Goal: Task Accomplishment & Management: Use online tool/utility

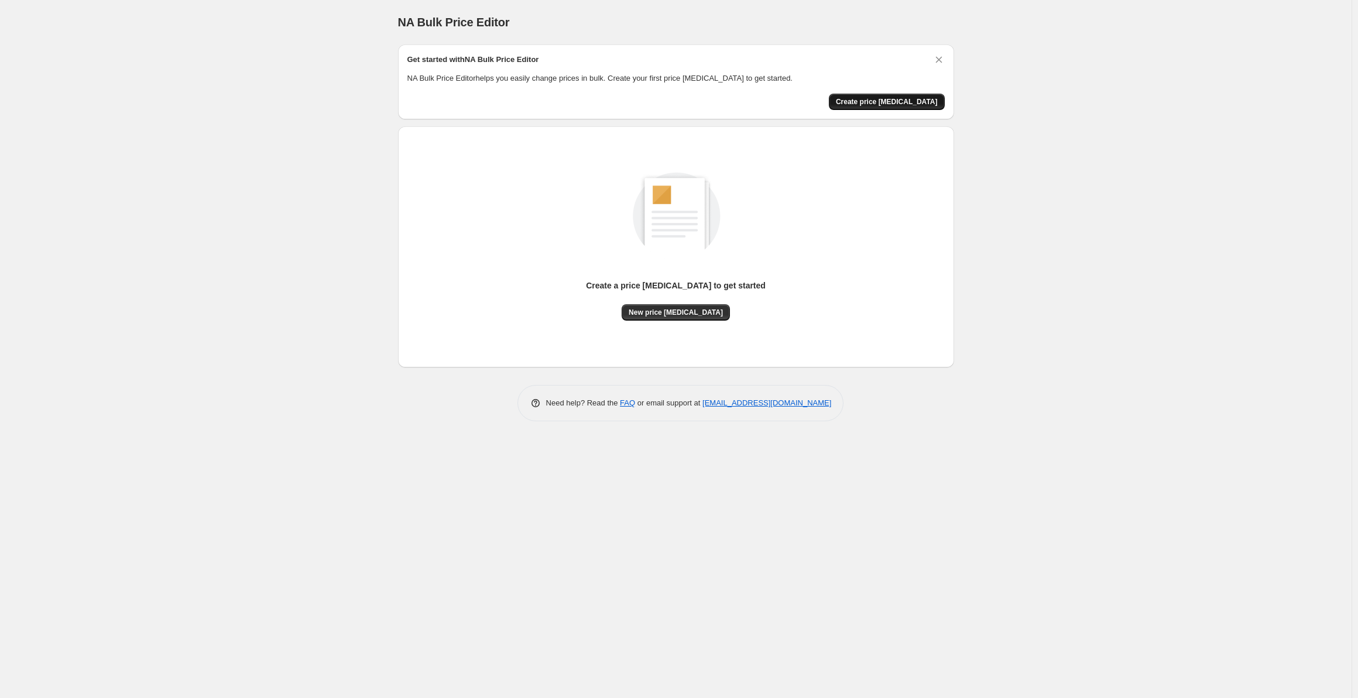
click at [894, 105] on span "Create price [MEDICAL_DATA]" at bounding box center [887, 101] width 102 height 9
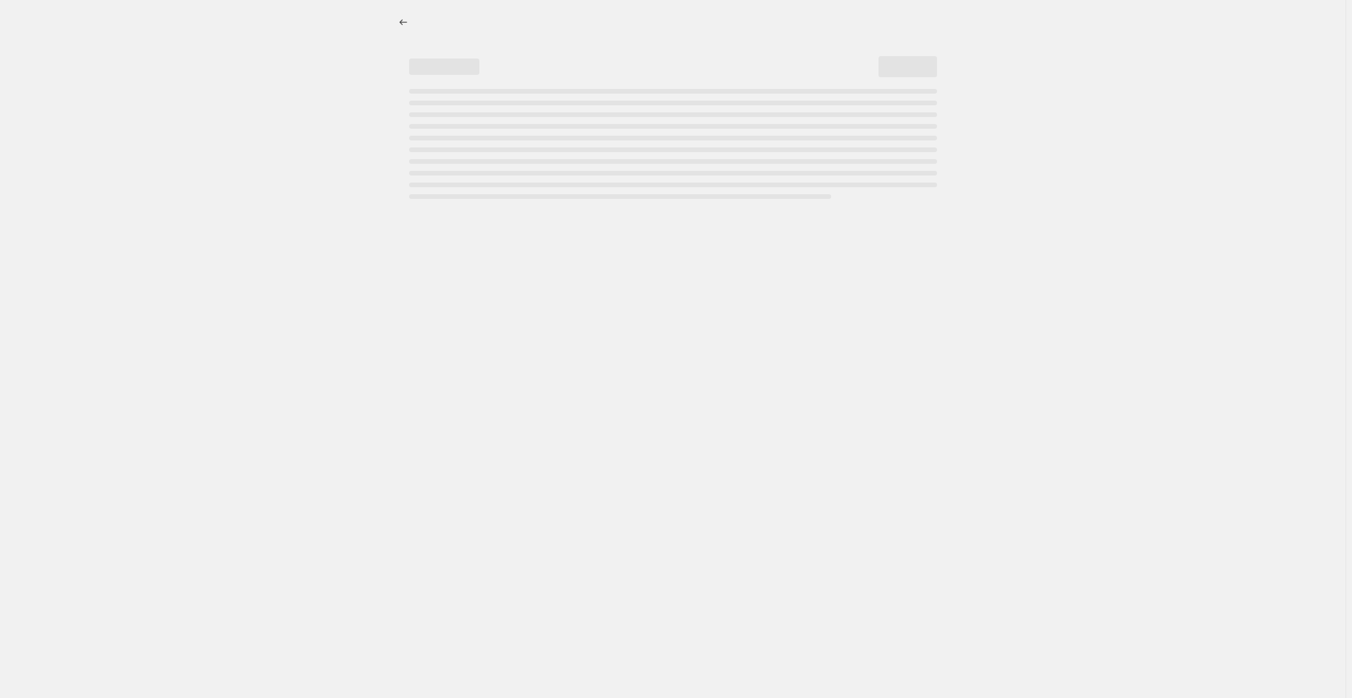
select select "percentage"
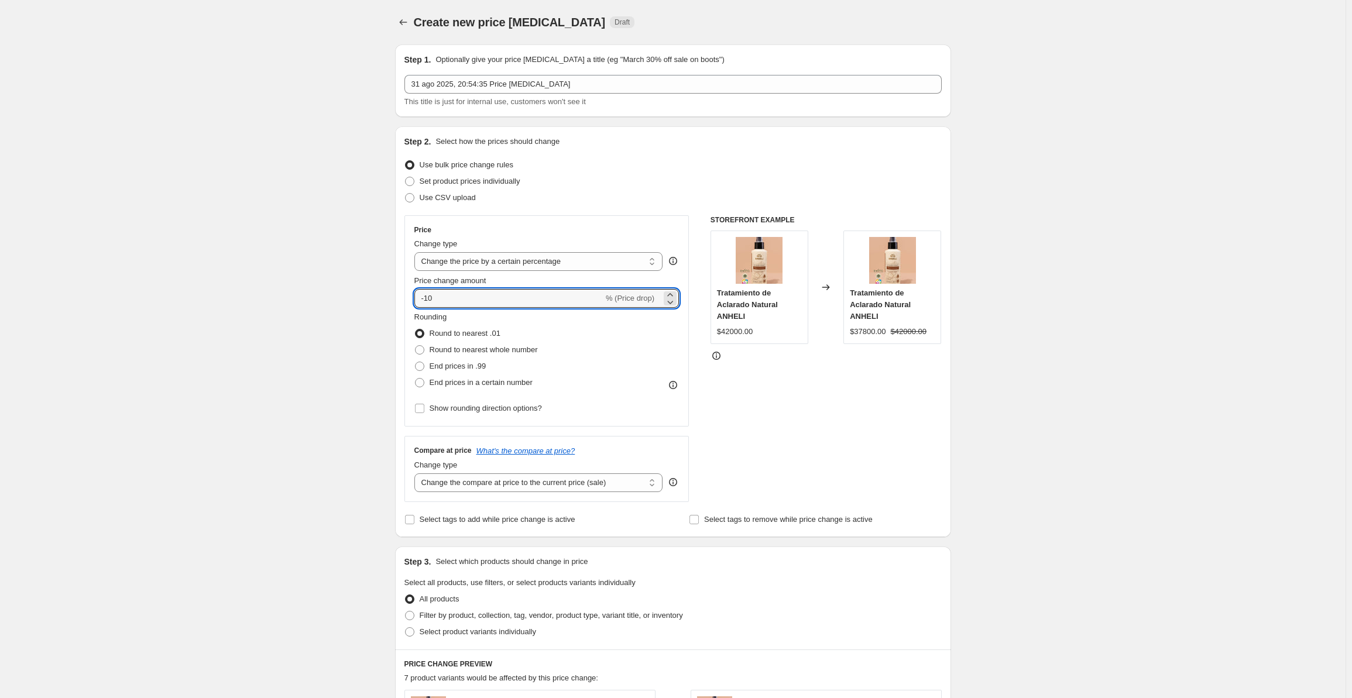
drag, startPoint x: 467, startPoint y: 293, endPoint x: 339, endPoint y: 278, distance: 128.5
click at [339, 278] on div "Create new price [MEDICAL_DATA]. This page is ready Create new price [MEDICAL_D…" at bounding box center [673, 589] width 1346 height 1178
click at [314, 301] on div "Create new price [MEDICAL_DATA]. This page is ready Create new price [MEDICAL_D…" at bounding box center [673, 589] width 1346 height 1178
click at [419, 303] on input "20" at bounding box center [502, 298] width 176 height 19
type input "-20"
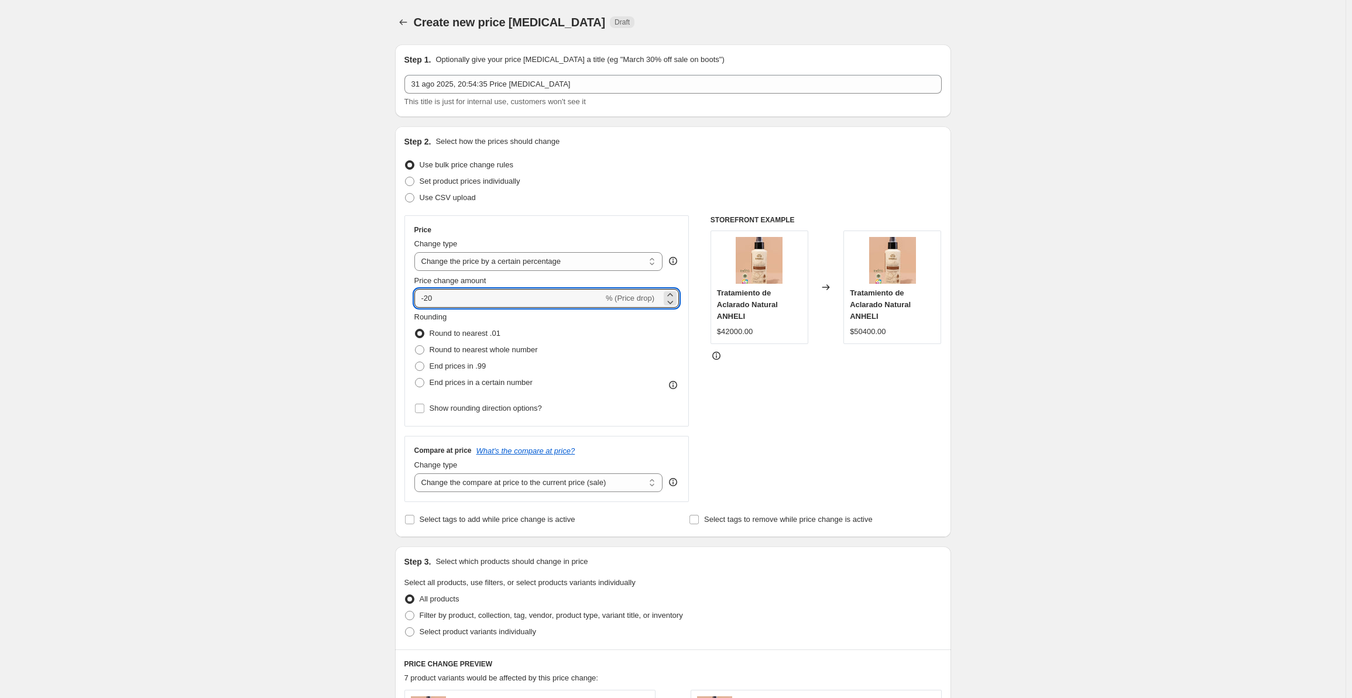
click at [345, 321] on div "Create new price [MEDICAL_DATA]. This page is ready Create new price [MEDICAL_D…" at bounding box center [673, 589] width 1346 height 1178
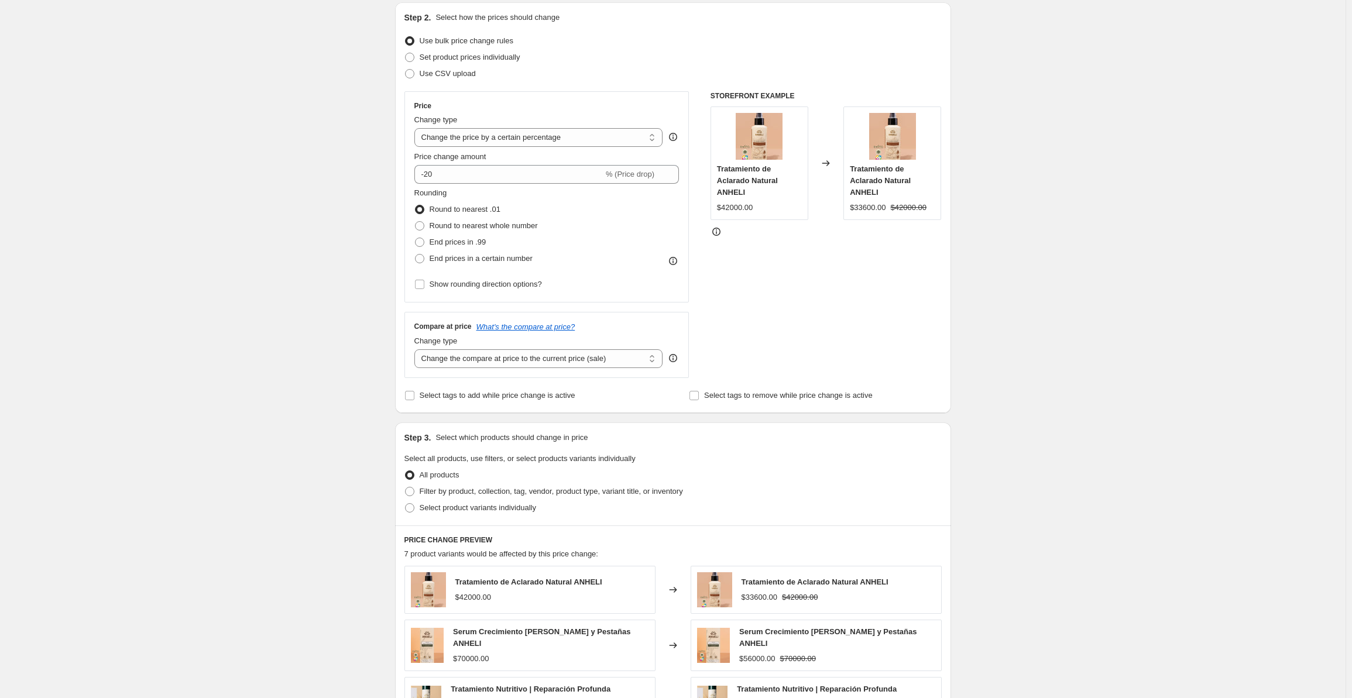
scroll to position [59, 0]
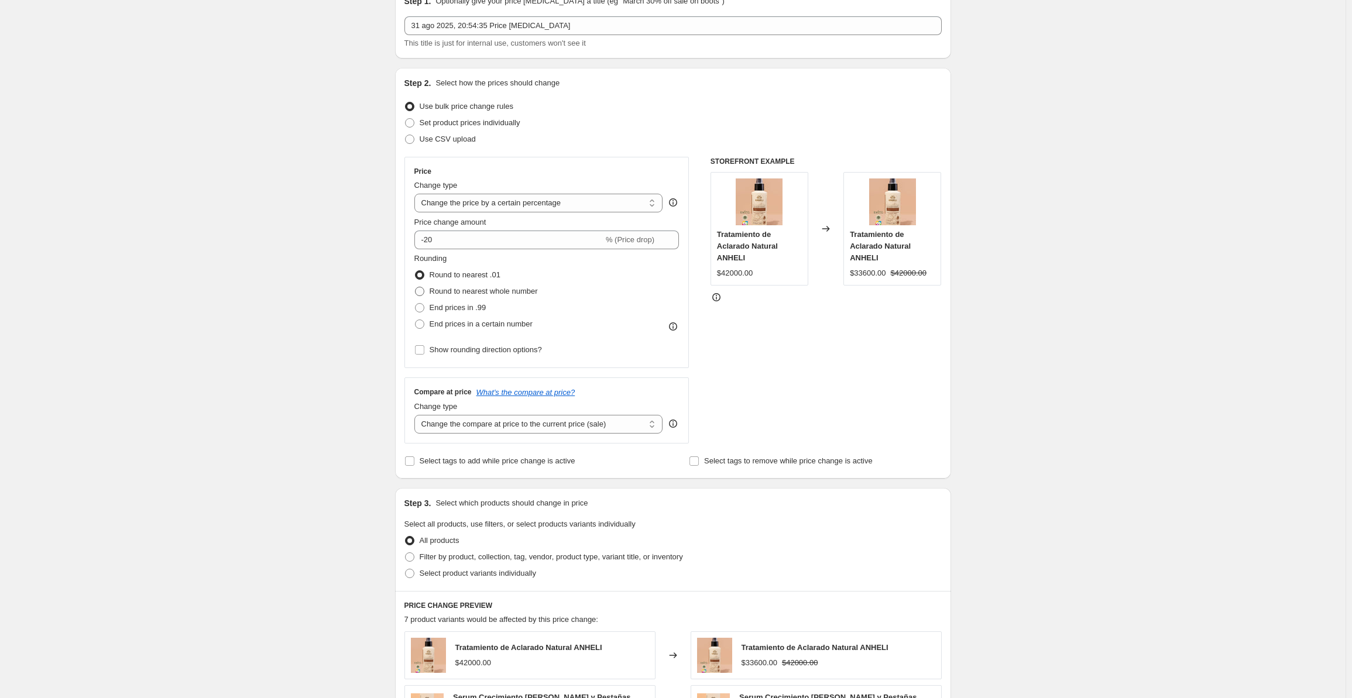
click at [423, 293] on span at bounding box center [419, 291] width 9 height 9
click at [416, 287] on input "Round to nearest whole number" at bounding box center [415, 287] width 1 height 1
radio input "true"
click at [422, 280] on label "Round to nearest .01" at bounding box center [457, 275] width 86 height 16
click at [416, 271] on input "Round to nearest .01" at bounding box center [415, 270] width 1 height 1
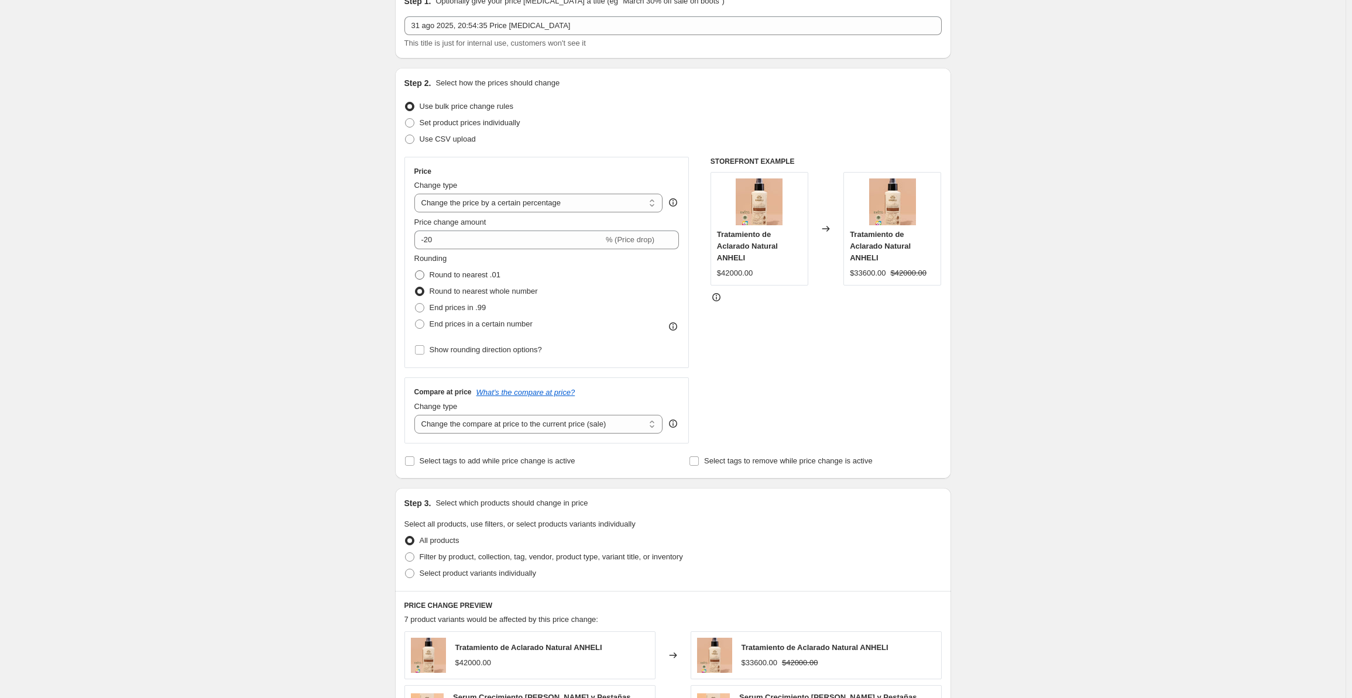
radio input "true"
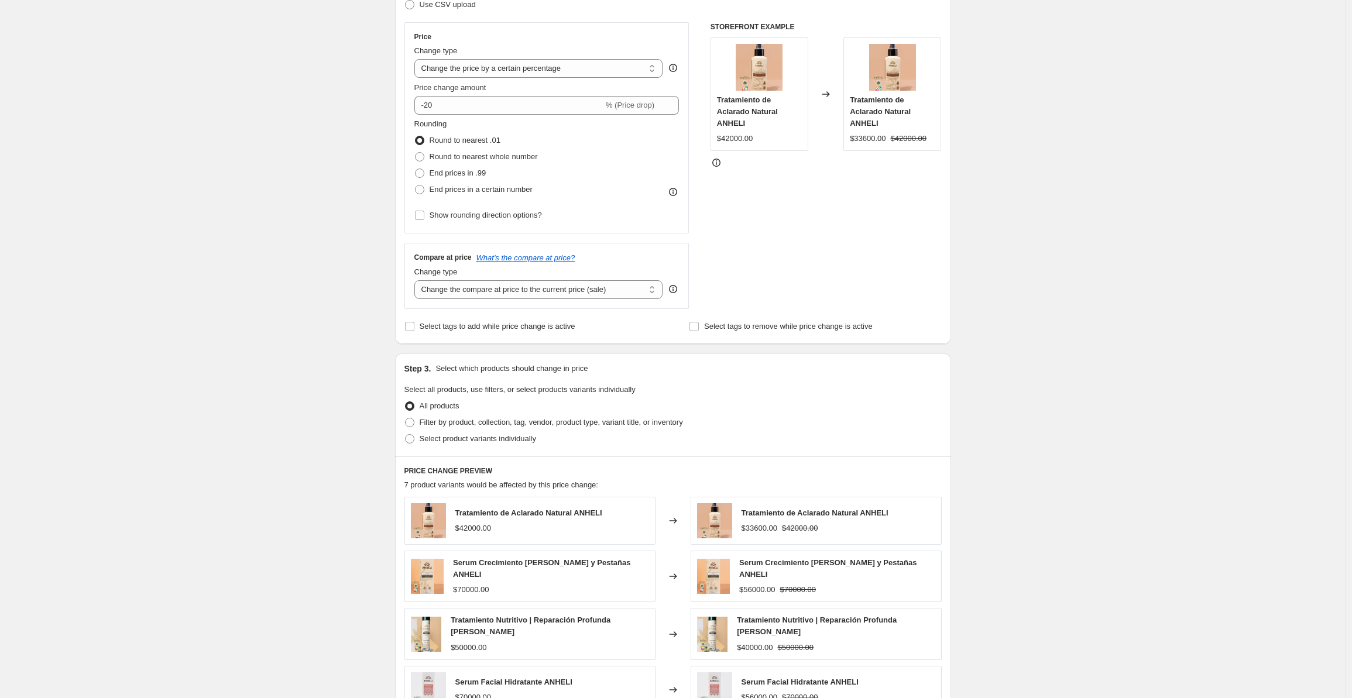
scroll to position [176, 0]
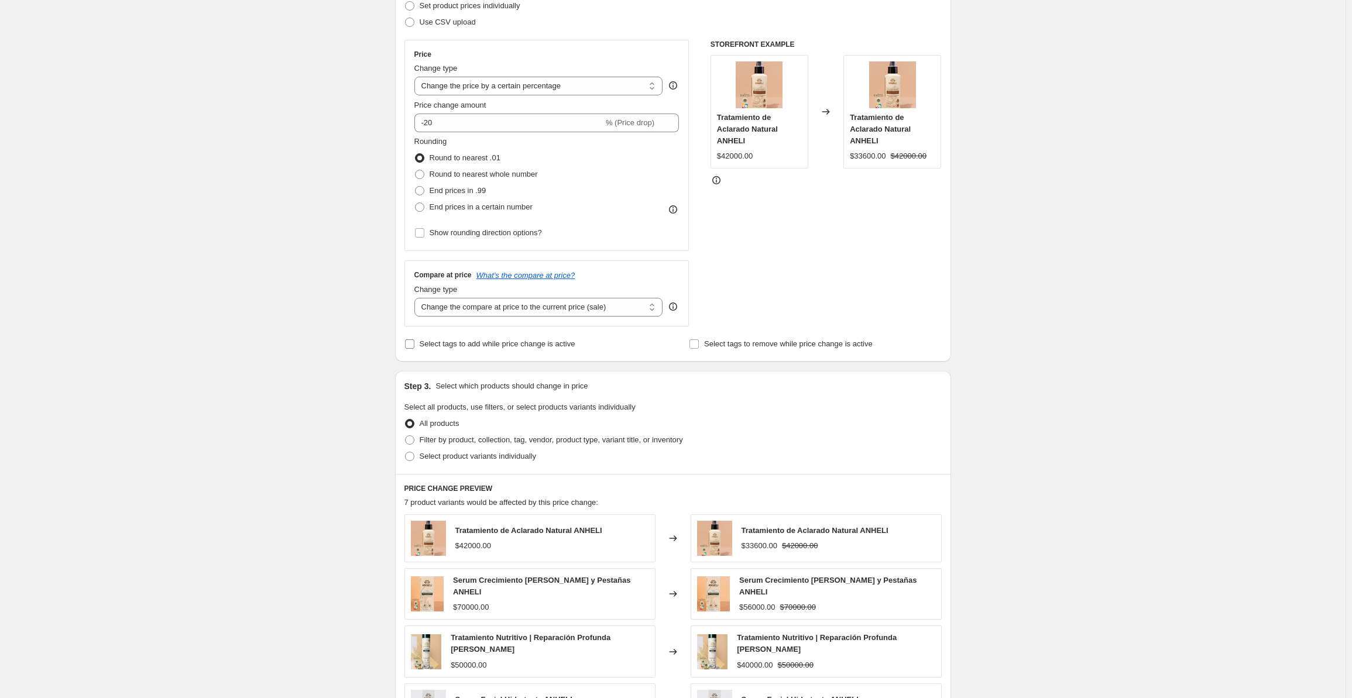
click at [517, 345] on span "Select tags to add while price change is active" at bounding box center [498, 344] width 156 height 9
click at [414, 345] on input "Select tags to add while price change is active" at bounding box center [409, 344] width 9 height 9
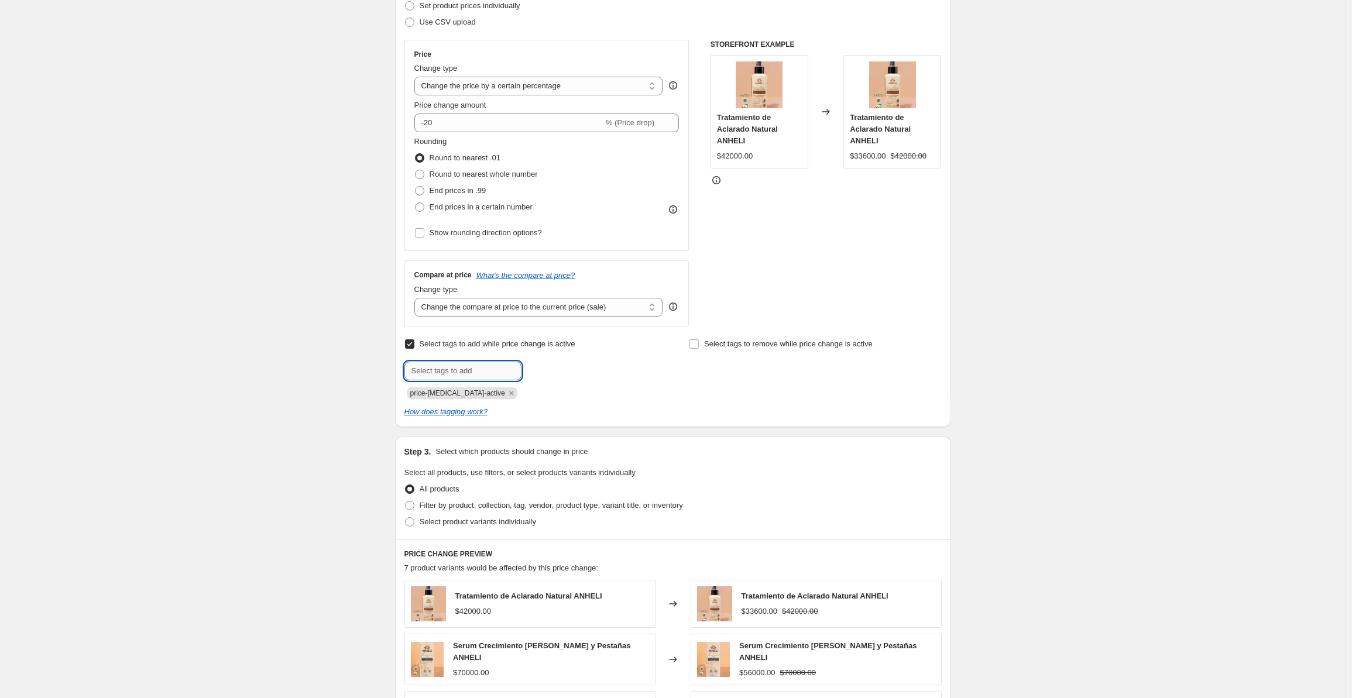
click at [488, 367] on input "text" at bounding box center [462, 371] width 117 height 19
click at [470, 343] on span "Select tags to add while price change is active" at bounding box center [498, 344] width 156 height 9
click at [414, 343] on input "Select tags to add while price change is active" at bounding box center [409, 344] width 9 height 9
checkbox input "false"
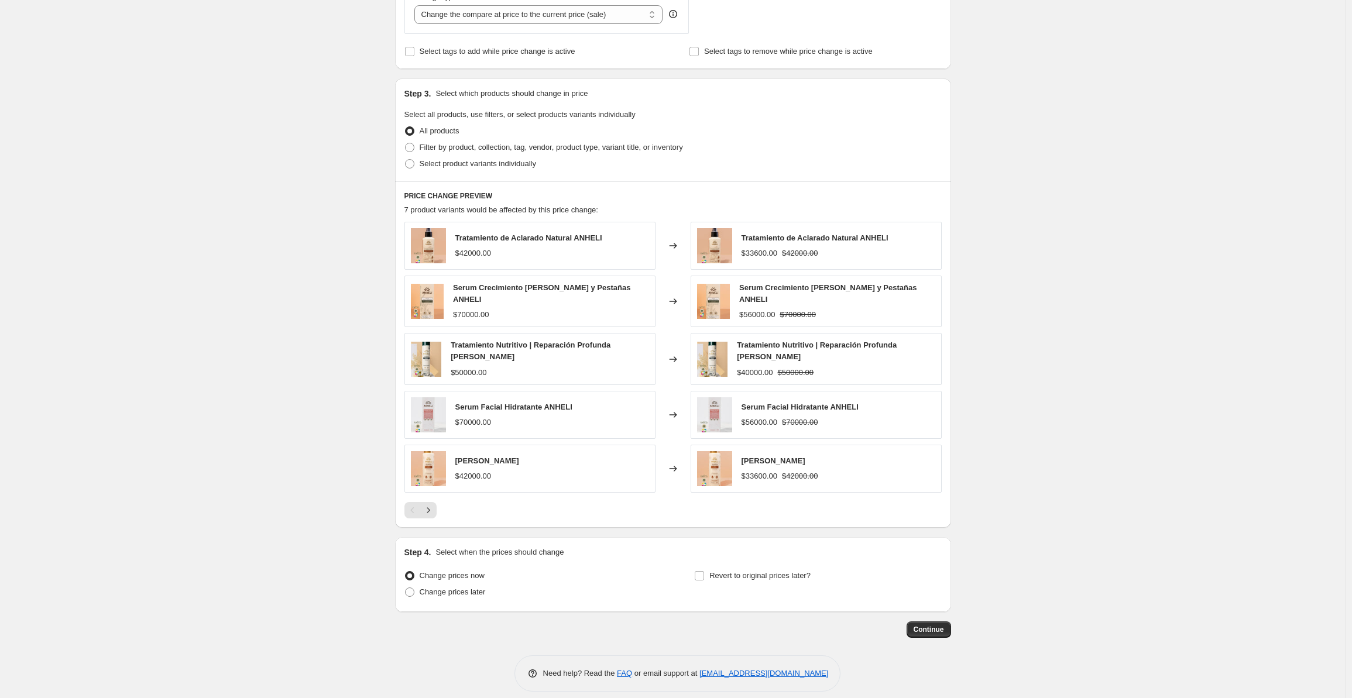
scroll to position [469, 0]
click at [455, 587] on span "Change prices later" at bounding box center [453, 591] width 66 height 9
click at [406, 587] on input "Change prices later" at bounding box center [405, 587] width 1 height 1
radio input "true"
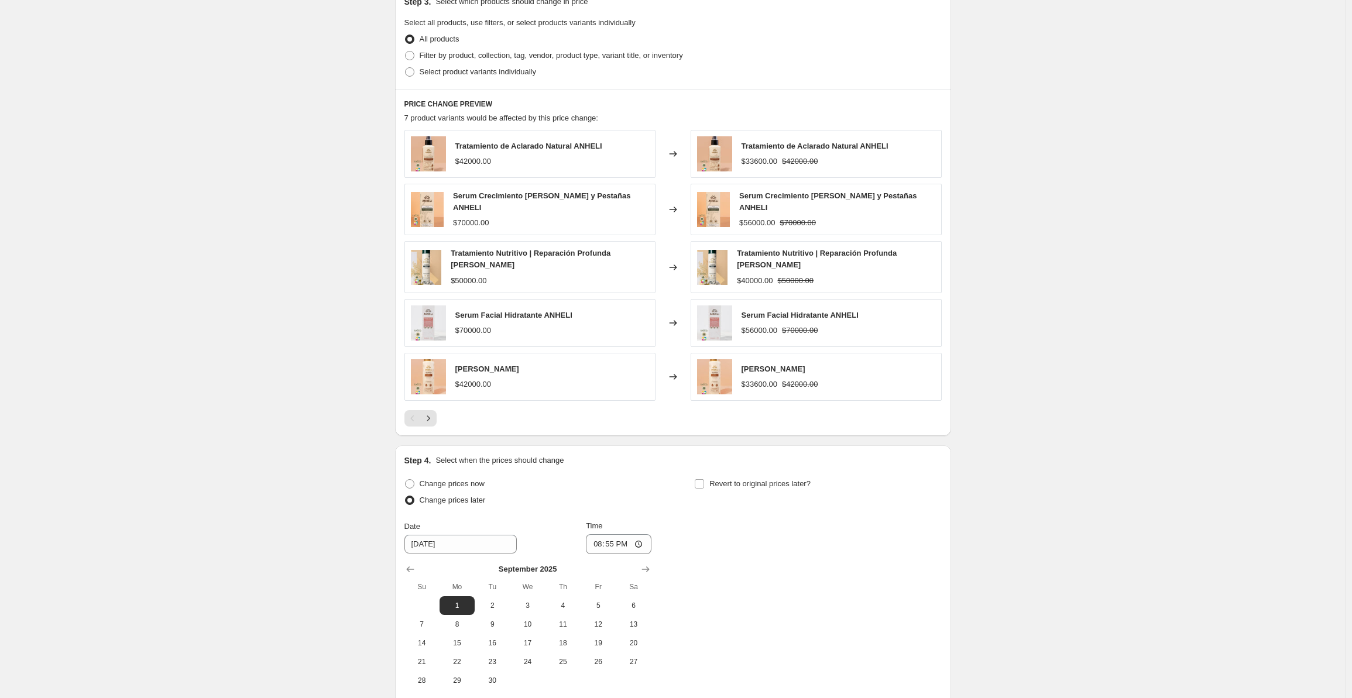
scroll to position [644, 0]
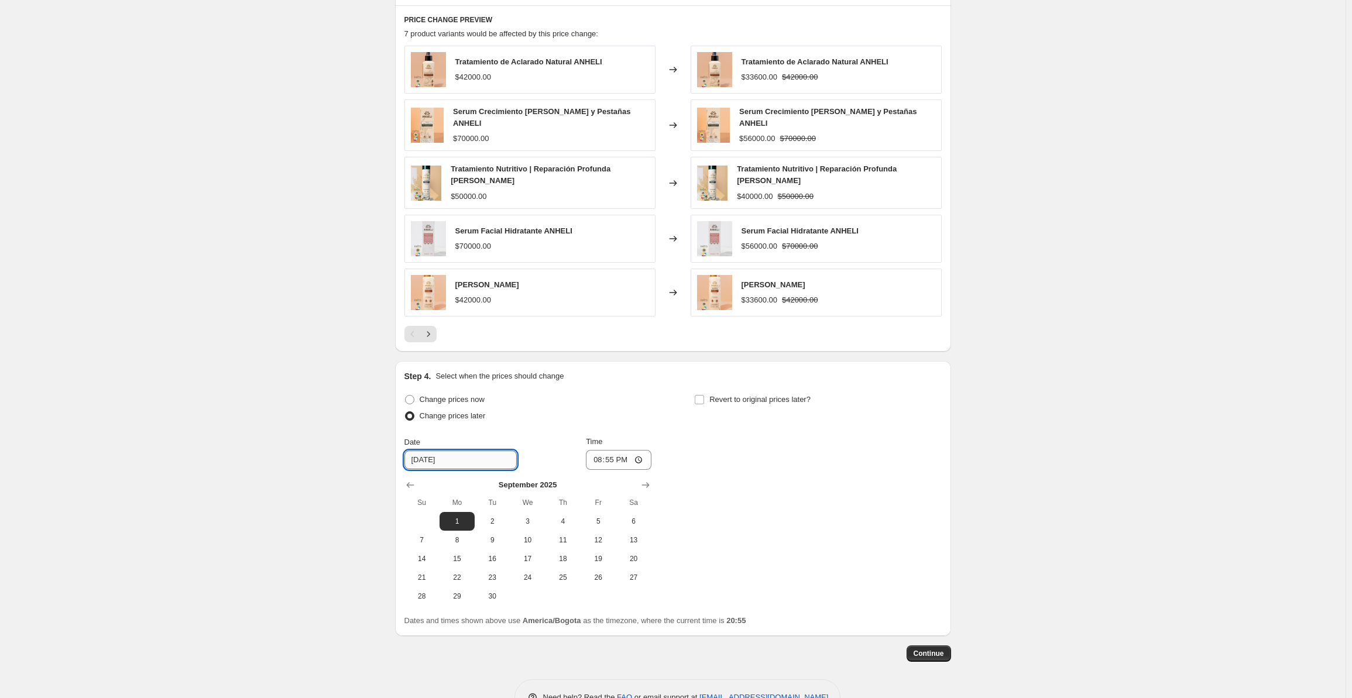
click at [459, 451] on input "[DATE]" at bounding box center [460, 460] width 112 height 19
drag, startPoint x: 430, startPoint y: 447, endPoint x: 385, endPoint y: 440, distance: 45.6
click at [385, 440] on div "Create new price [MEDICAL_DATA]. This page is ready Create new price [MEDICAL_D…" at bounding box center [673, 45] width 584 height 1378
click at [513, 438] on div "Date [DATE] Time 20:55" at bounding box center [527, 453] width 247 height 34
click at [615, 450] on input "20:55" at bounding box center [619, 460] width 66 height 20
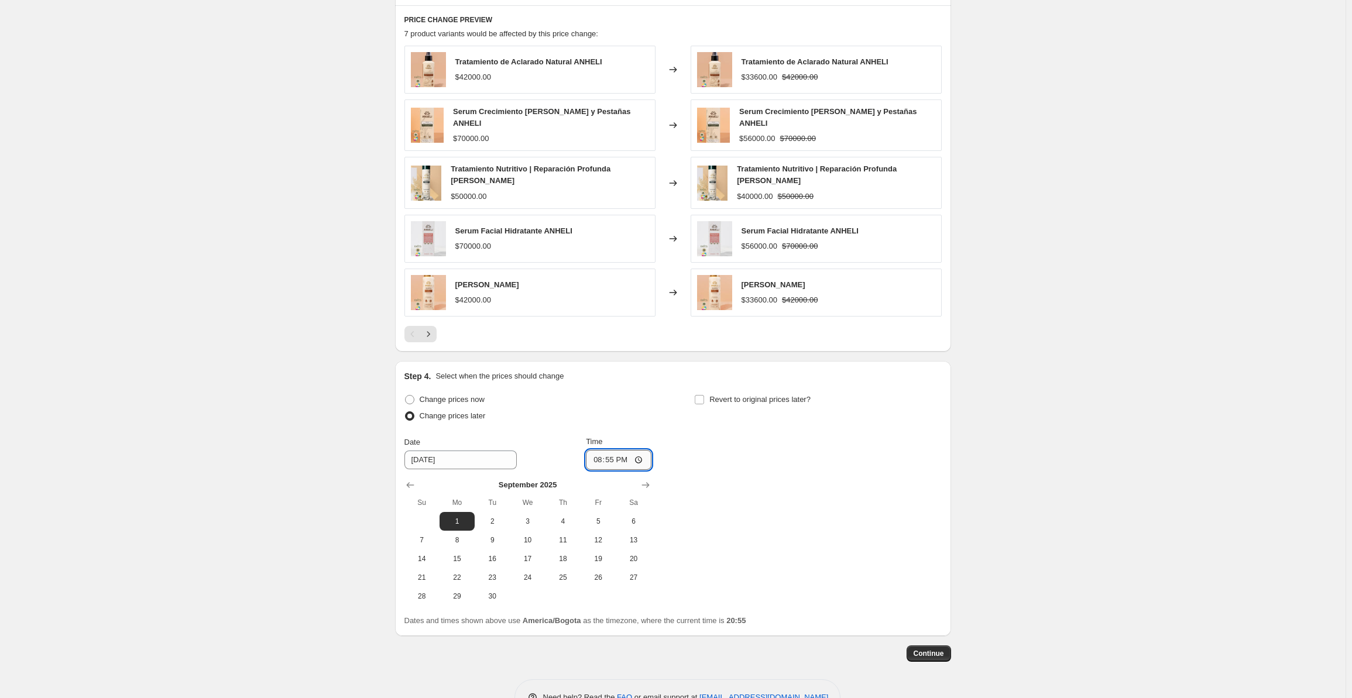
click at [604, 450] on input "20:55" at bounding box center [619, 460] width 66 height 20
click at [598, 450] on input "20:55" at bounding box center [619, 460] width 66 height 20
click at [622, 451] on input "12:00" at bounding box center [619, 460] width 66 height 20
type input "00:00"
click at [692, 449] on div "Change prices now Change prices later Date [DATE] Time 00:00 [DATE] Su Mo Tu We…" at bounding box center [672, 499] width 537 height 214
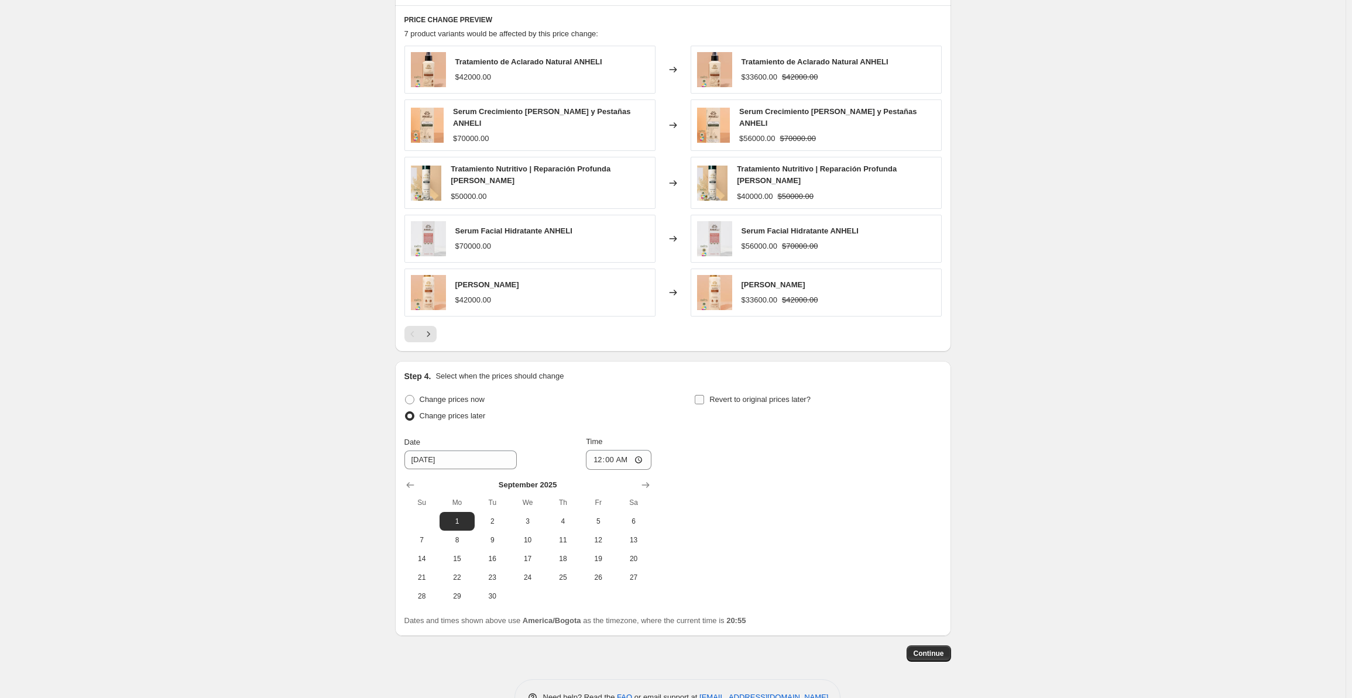
click at [705, 395] on span at bounding box center [699, 400] width 11 height 11
click at [704, 395] on input "Revert to original prices later?" at bounding box center [699, 399] width 9 height 9
checkbox input "true"
click at [864, 517] on span "4" at bounding box center [853, 521] width 26 height 9
type input "[DATE]"
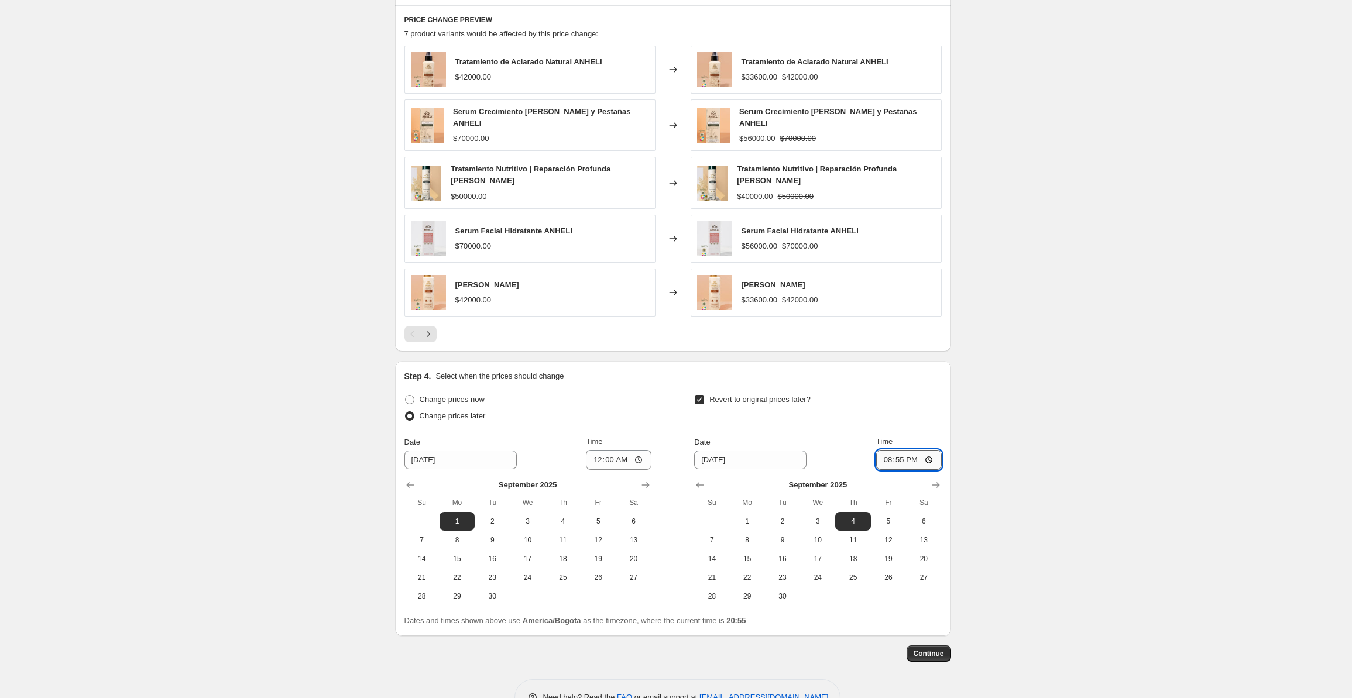
click at [899, 450] on input "20:55" at bounding box center [909, 460] width 66 height 20
click at [890, 451] on input "20:55" at bounding box center [909, 460] width 66 height 20
click at [912, 450] on input "12:00" at bounding box center [909, 460] width 66 height 20
type input "00:00"
click at [825, 438] on div "Date [DATE] Time 00:00" at bounding box center [817, 453] width 247 height 34
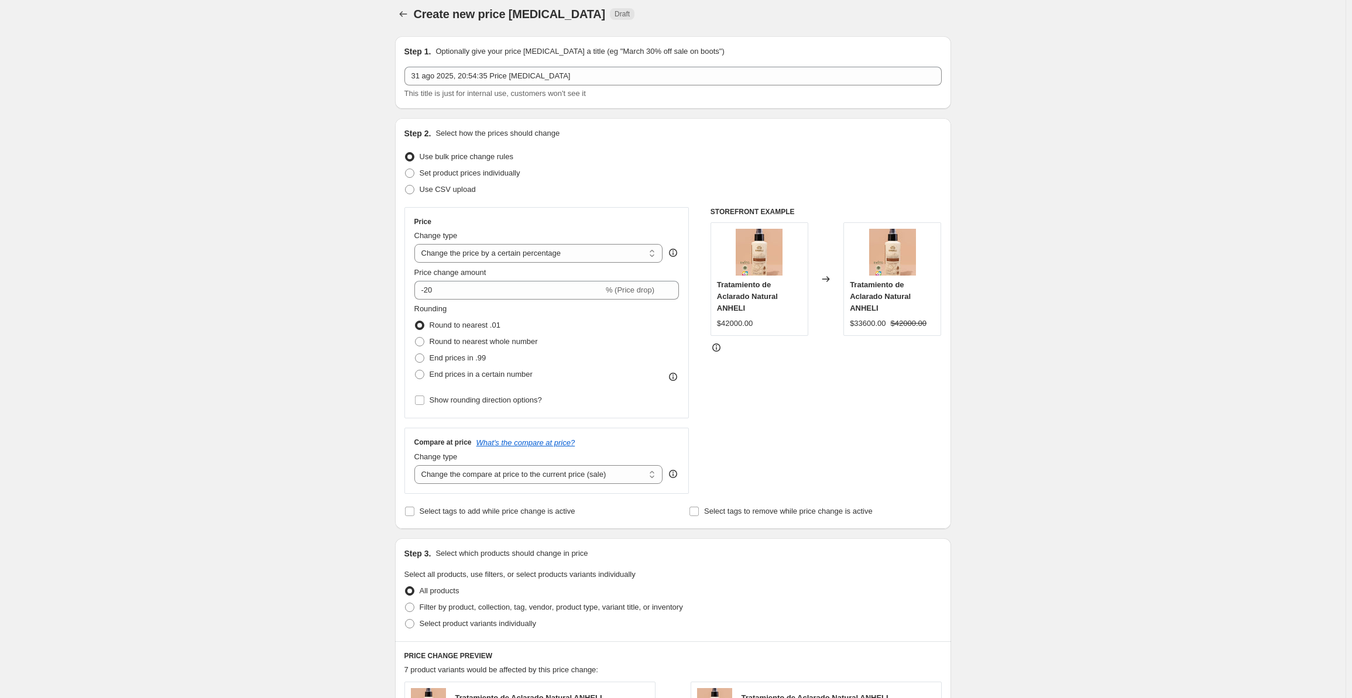
scroll to position [0, 0]
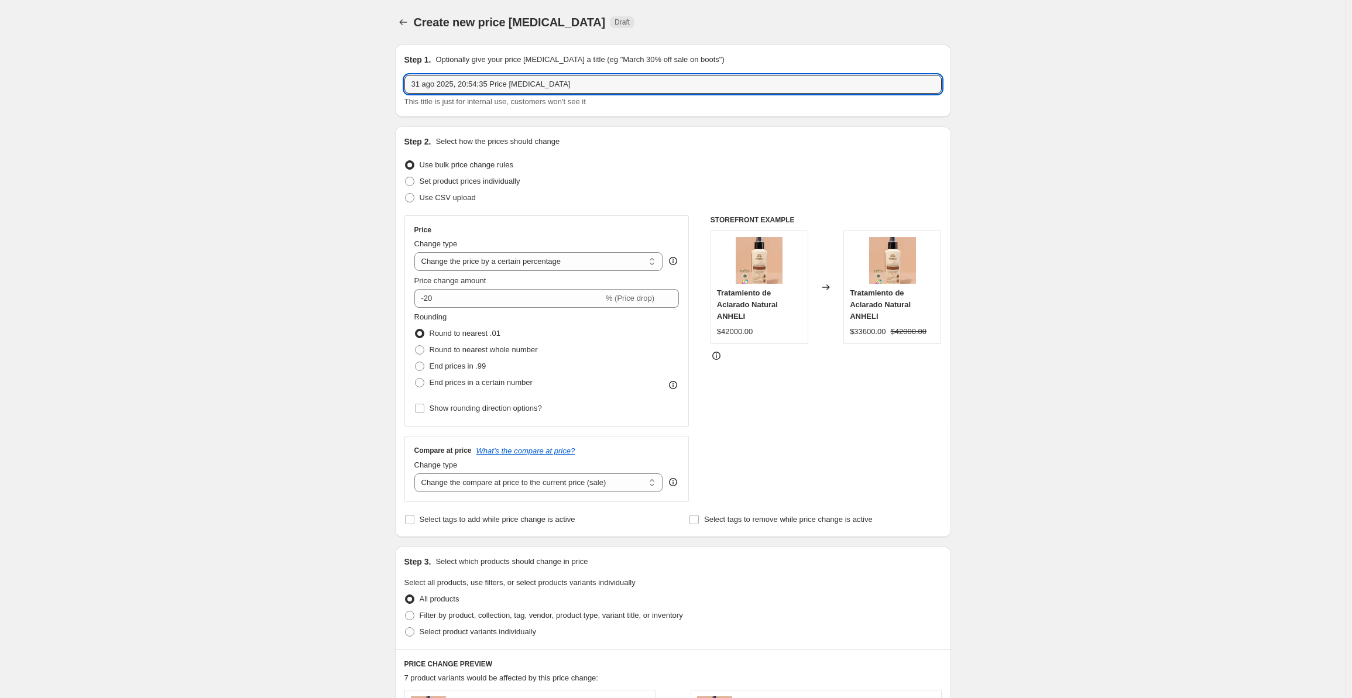
drag, startPoint x: 556, startPoint y: 90, endPoint x: 350, endPoint y: 80, distance: 205.7
click at [350, 80] on div "Create new price [MEDICAL_DATA]. This page is ready Create new price [MEDICAL_D…" at bounding box center [673, 689] width 1346 height 1378
type input "Aniversario ANHELI"
click at [331, 116] on div "Create new price [MEDICAL_DATA]. This page is ready Create new price [MEDICAL_D…" at bounding box center [673, 689] width 1346 height 1378
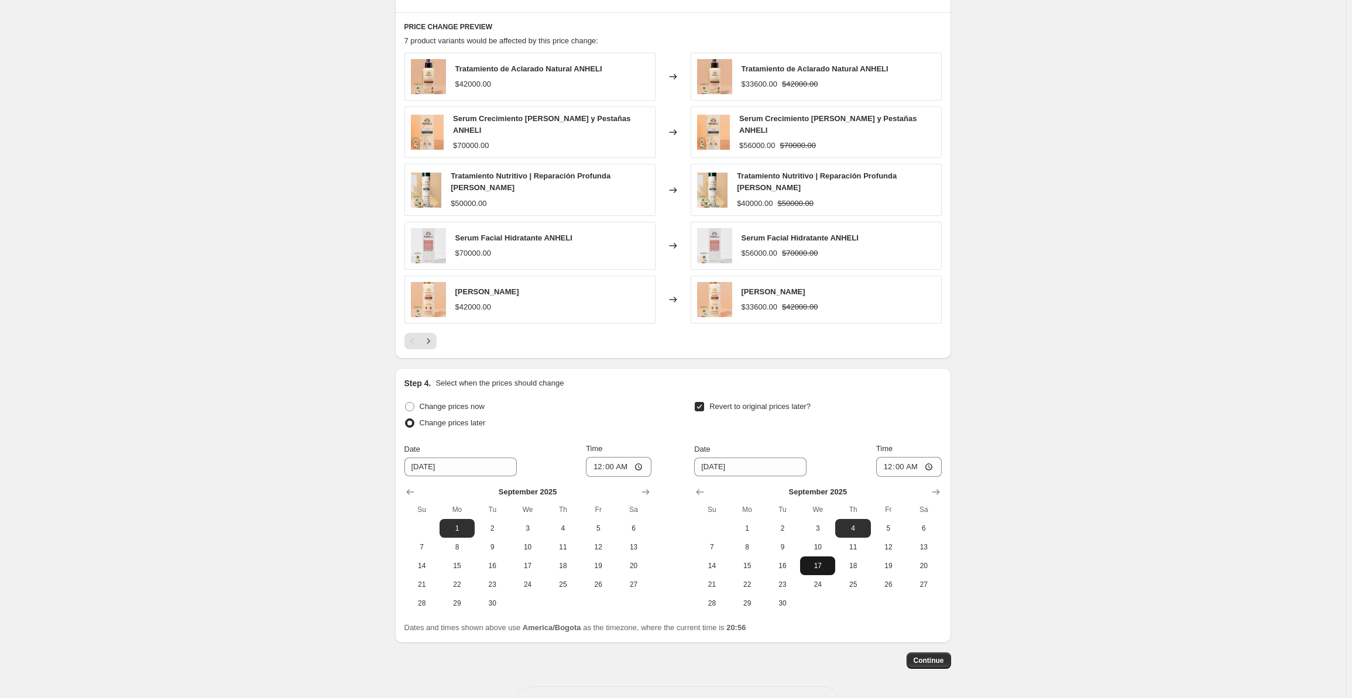
scroll to position [669, 0]
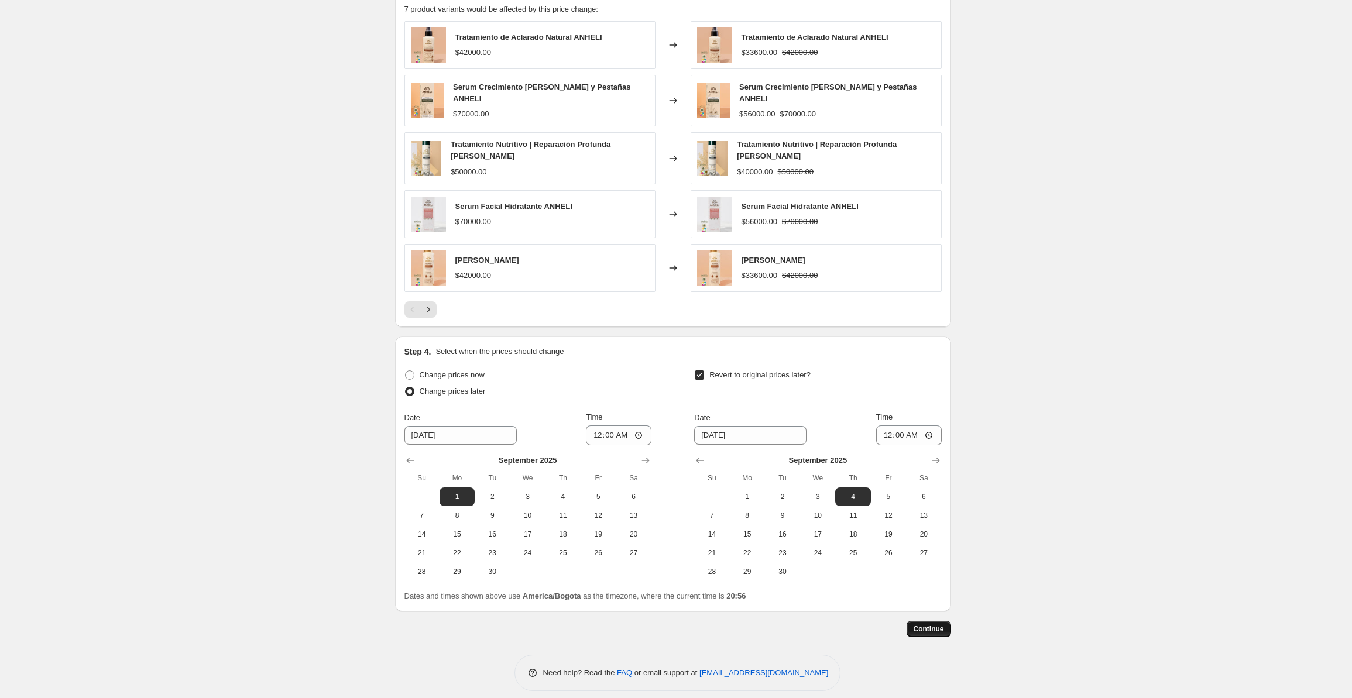
click at [923, 625] on span "Continue" at bounding box center [929, 629] width 30 height 9
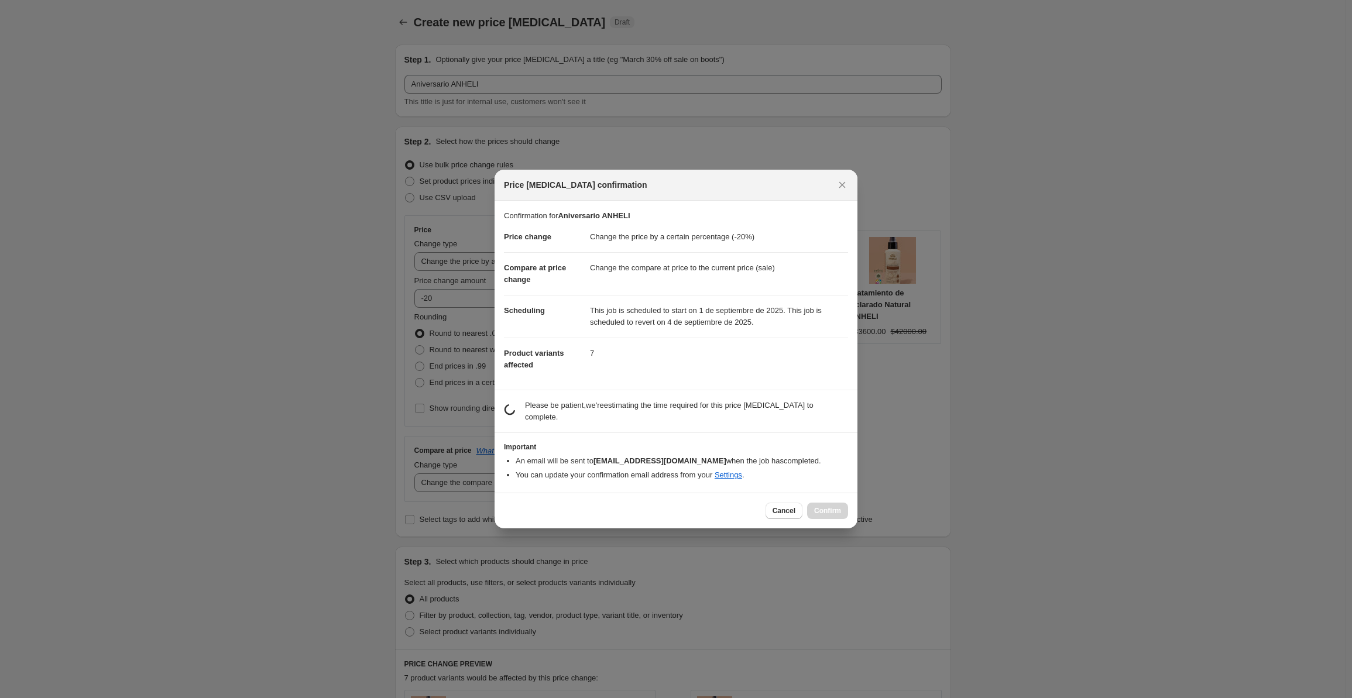
scroll to position [0, 0]
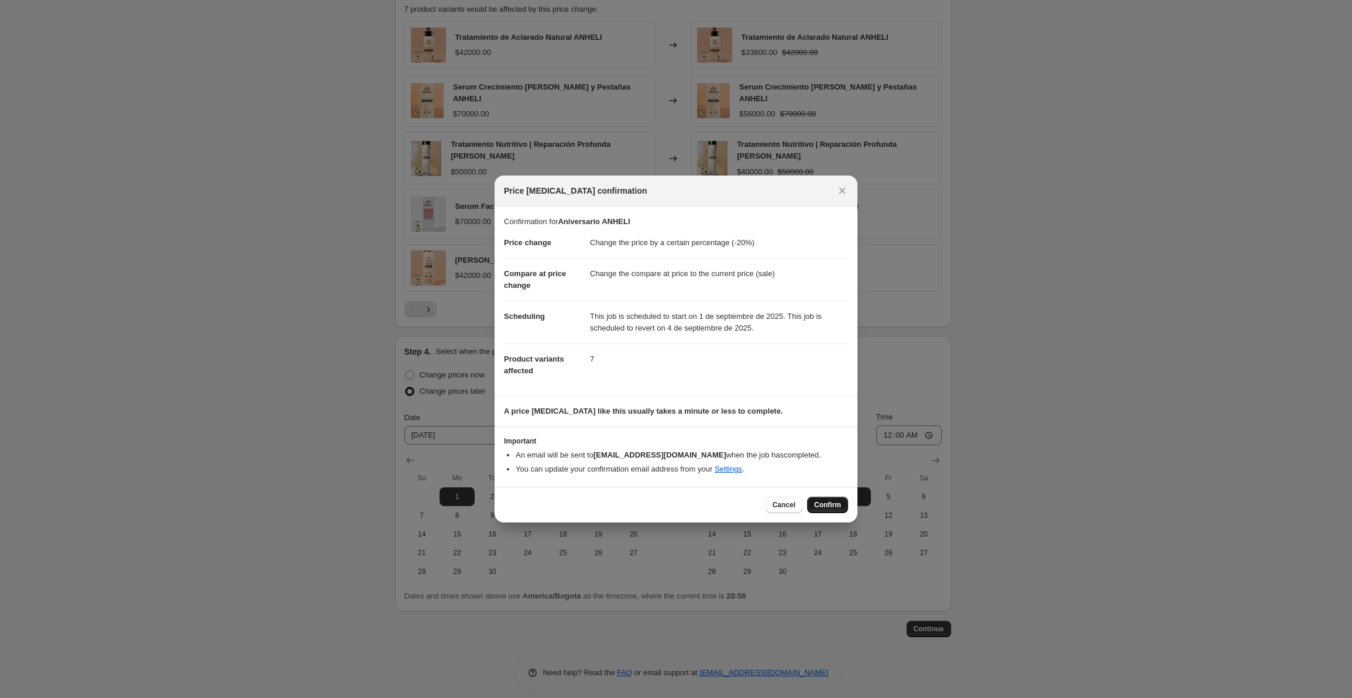
click at [830, 502] on span "Confirm" at bounding box center [827, 504] width 27 height 9
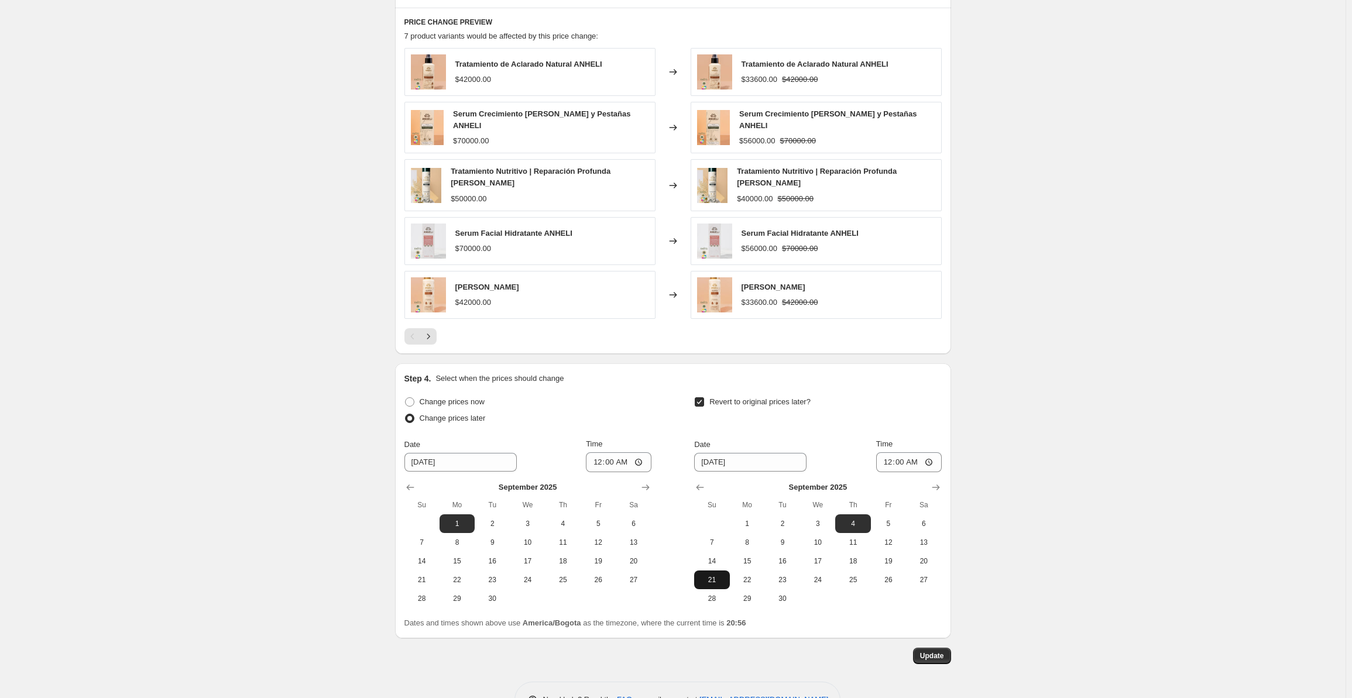
scroll to position [740, 0]
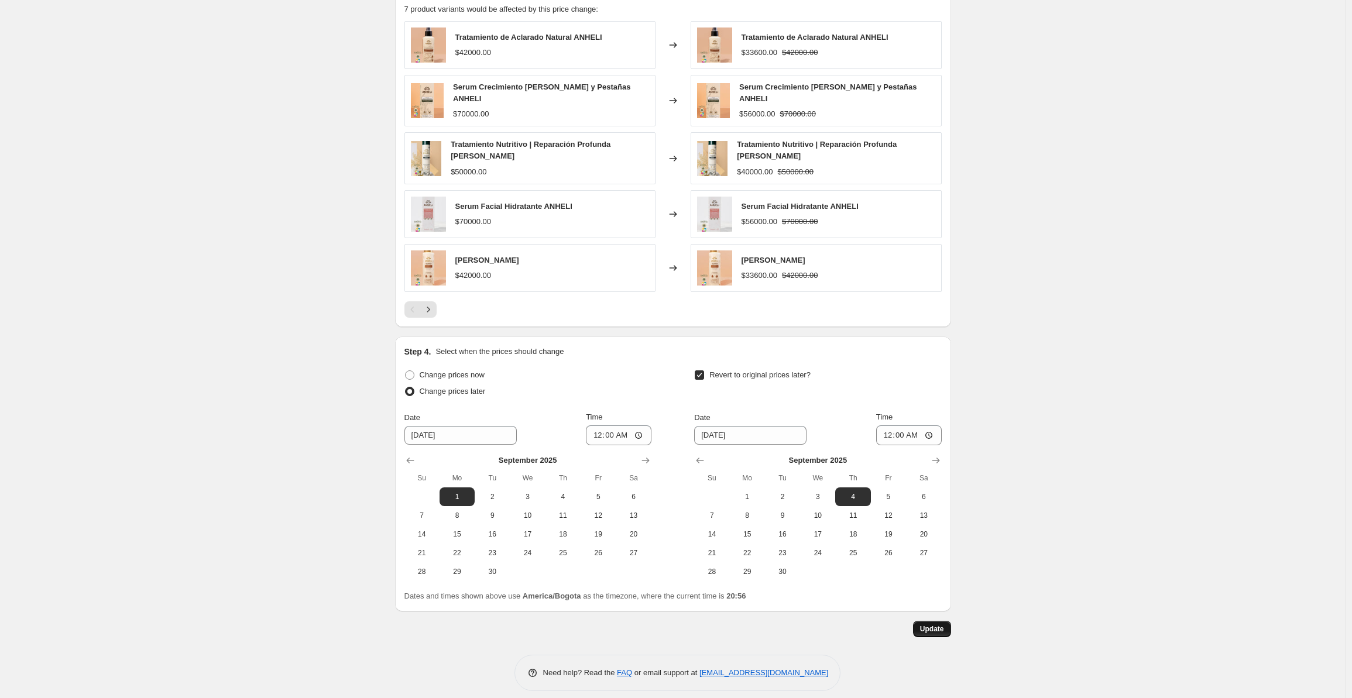
click at [931, 625] on span "Update" at bounding box center [932, 629] width 24 height 9
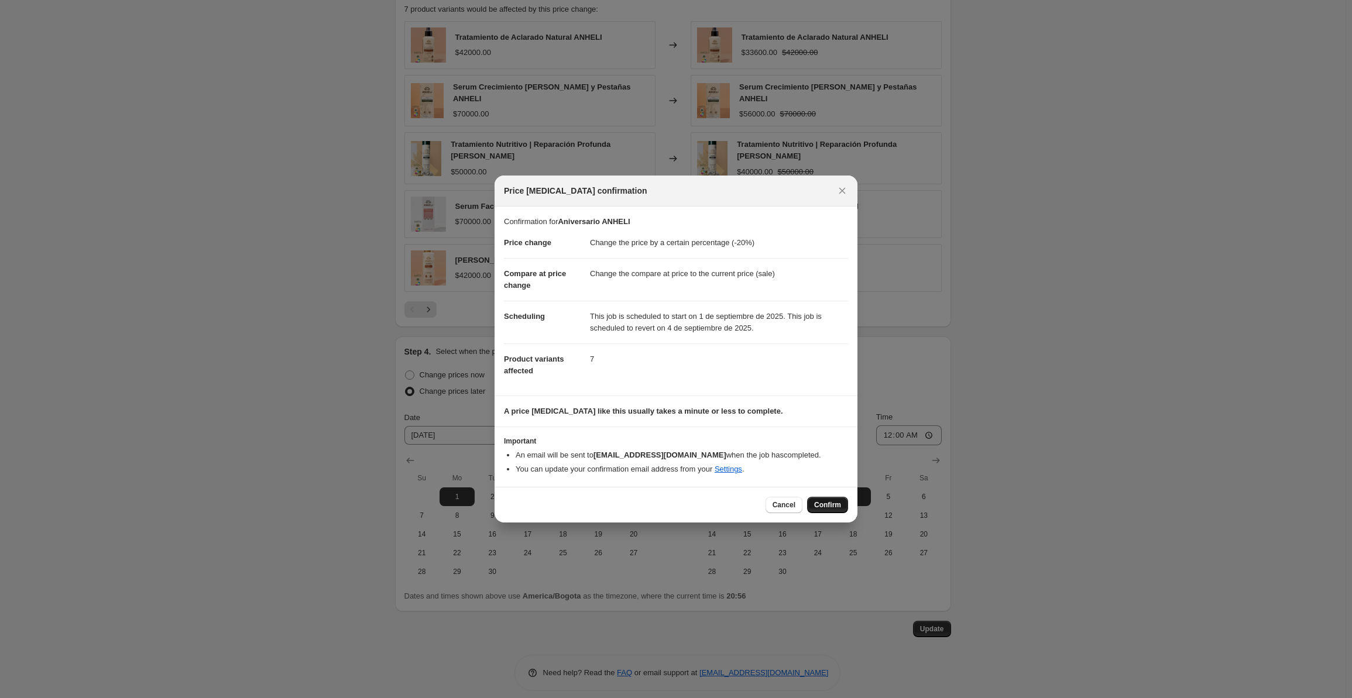
click at [832, 509] on span "Confirm" at bounding box center [827, 504] width 27 height 9
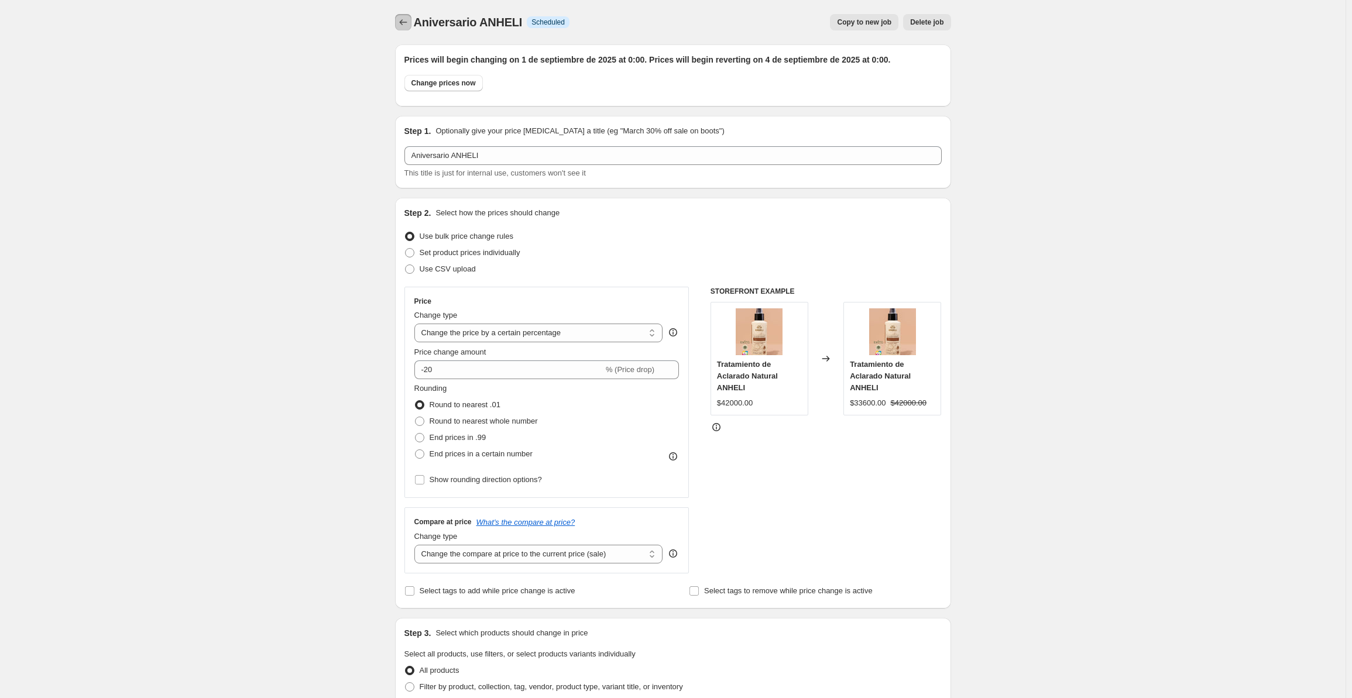
click at [409, 22] on icon "Price change jobs" at bounding box center [403, 22] width 12 height 12
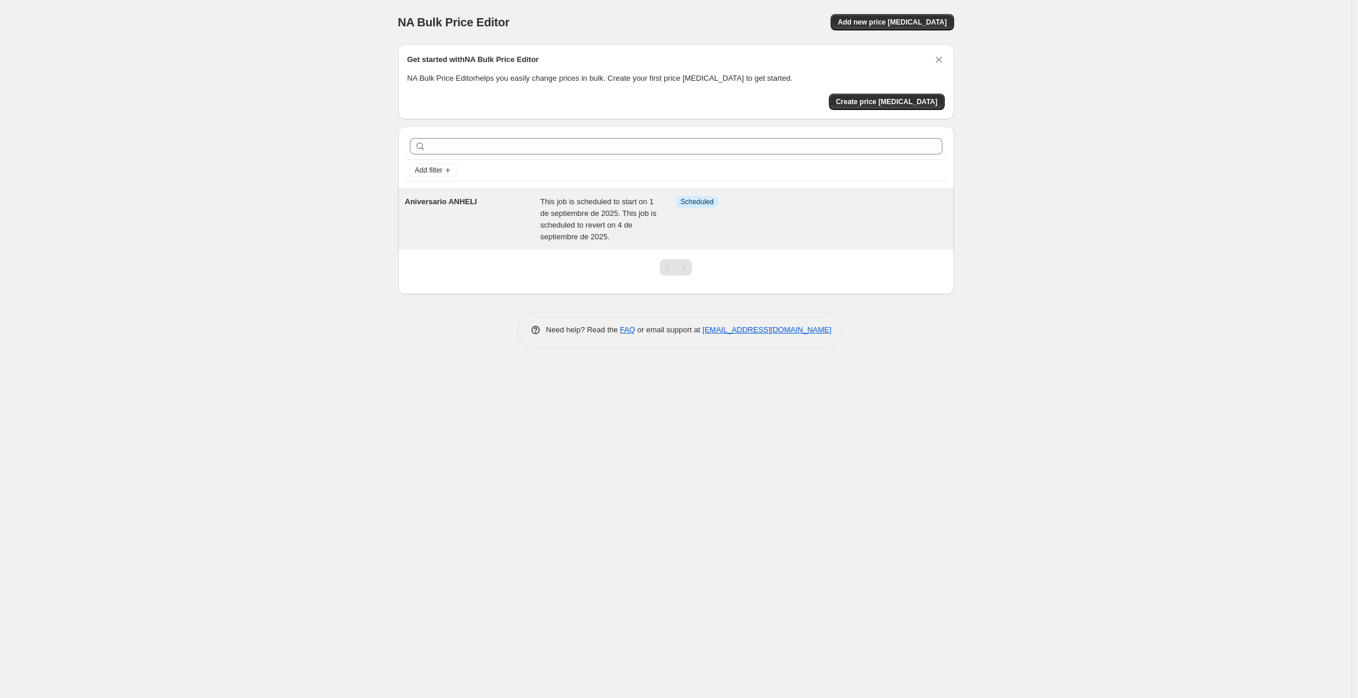
click at [545, 215] on span "This job is scheduled to start on 1 de septiembre de 2025. This job is schedule…" at bounding box center [598, 219] width 116 height 44
select select "percentage"
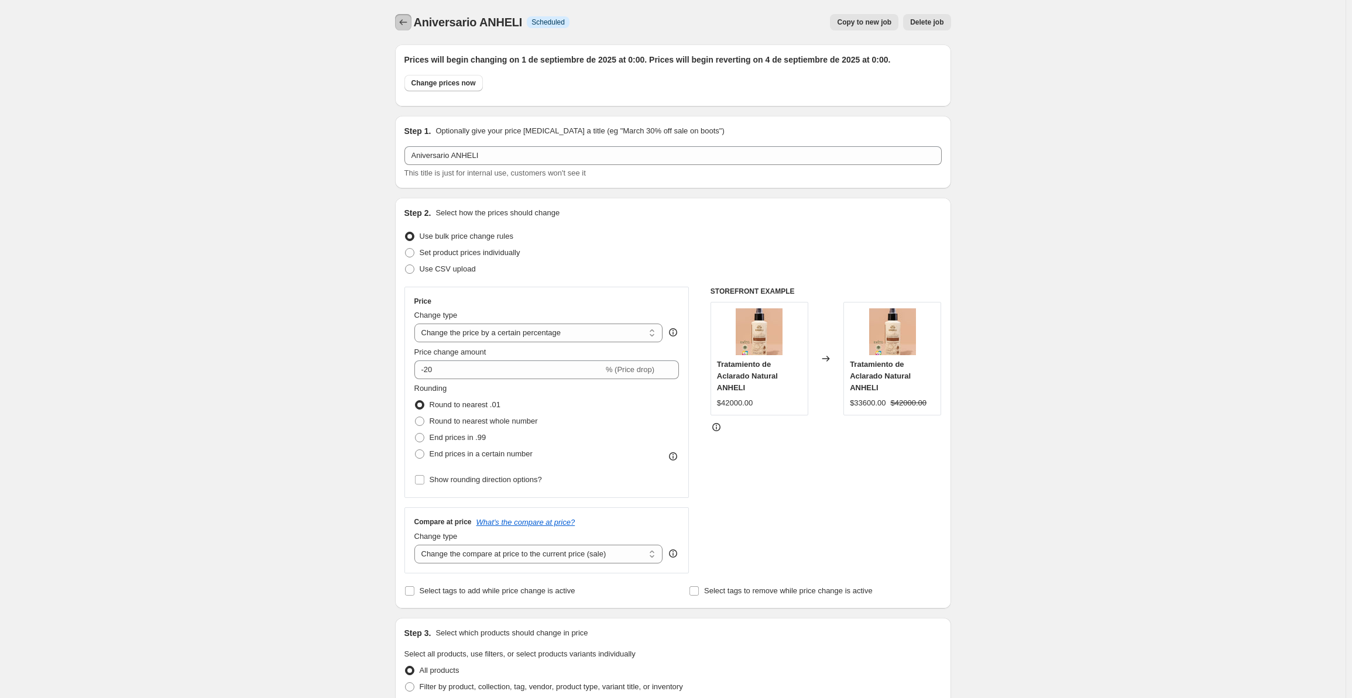
click at [404, 24] on icon "Price change jobs" at bounding box center [403, 22] width 12 height 12
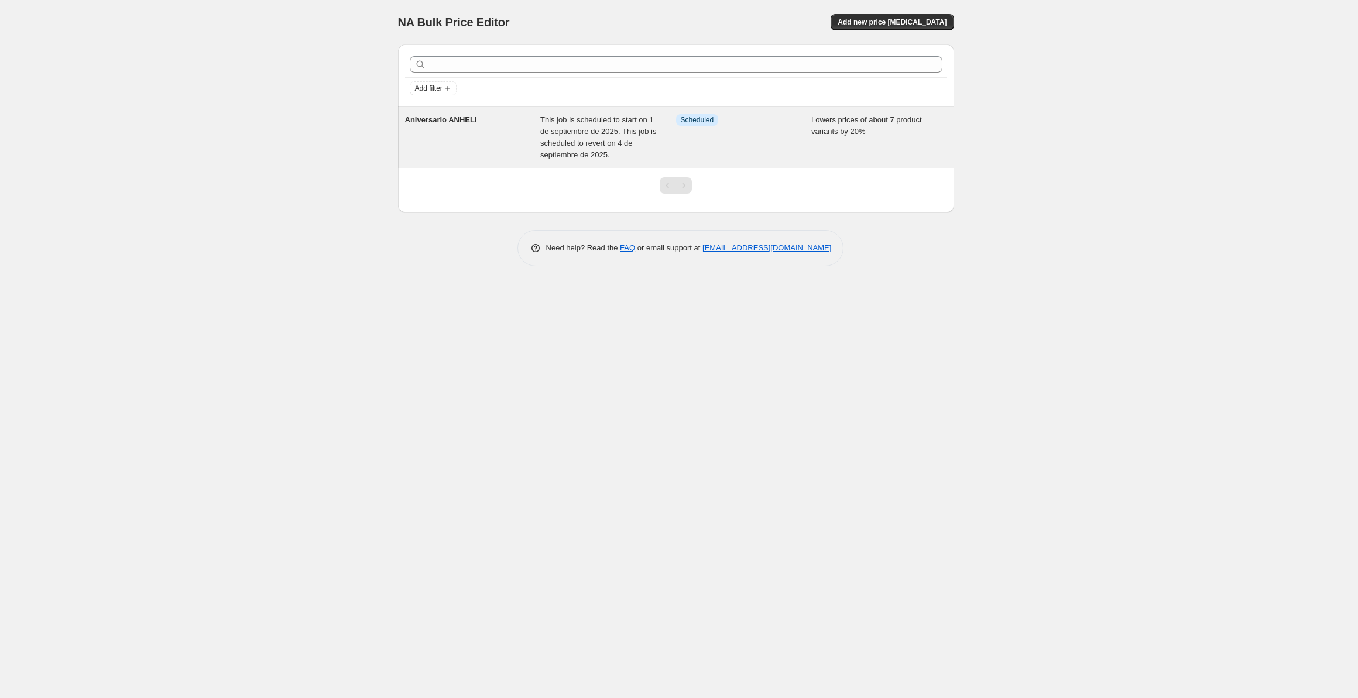
click at [582, 139] on span "This job is scheduled to start on 1 de septiembre de 2025. This job is schedule…" at bounding box center [598, 137] width 116 height 44
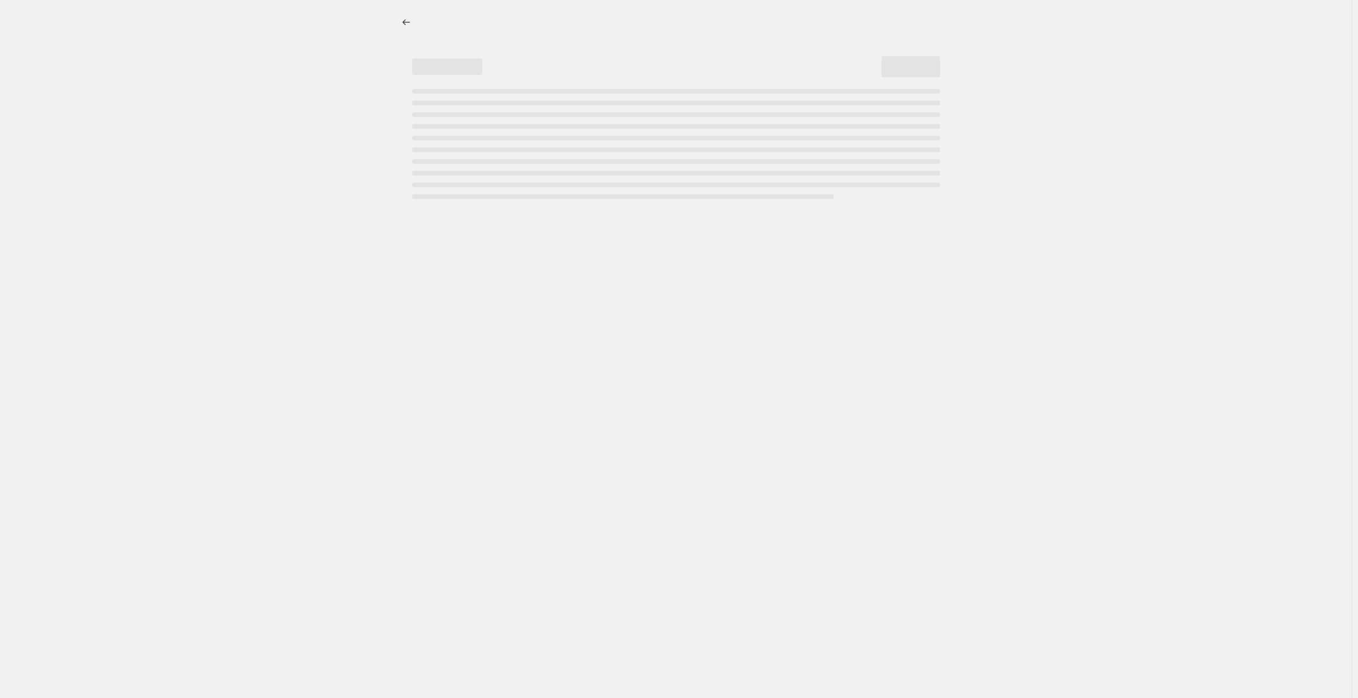
select select "percentage"
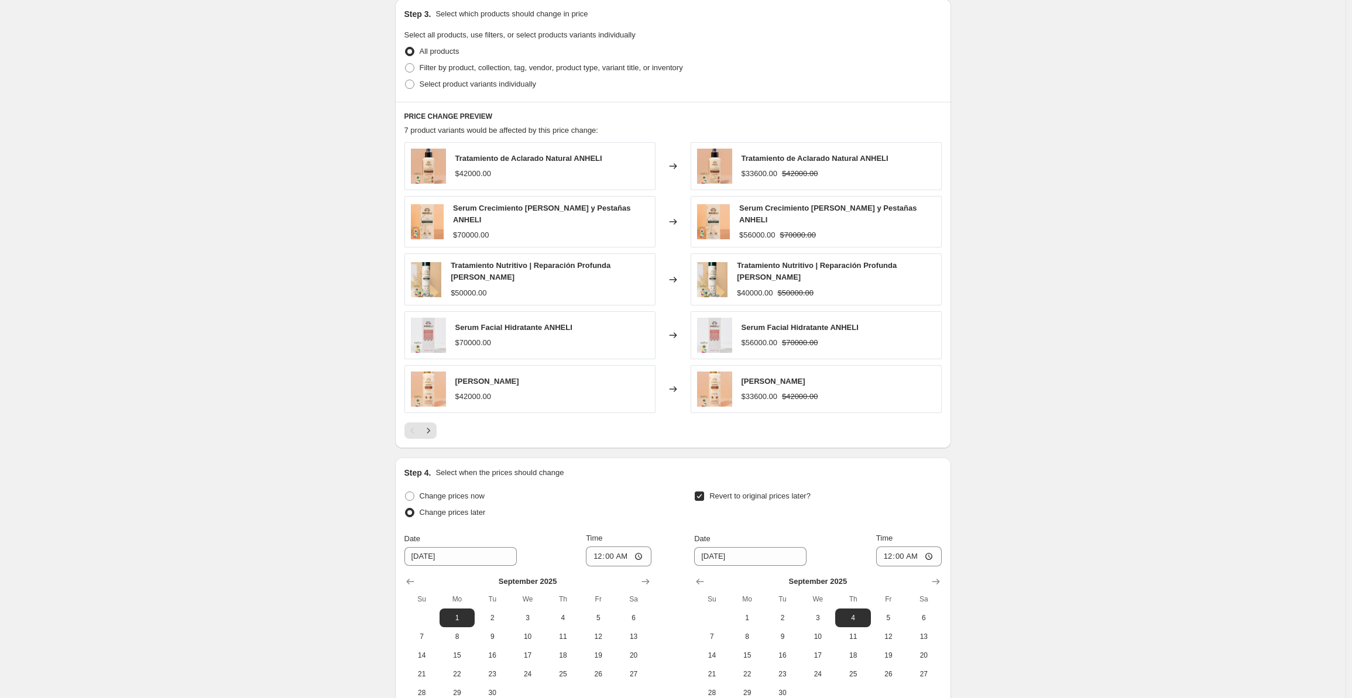
scroll to position [740, 0]
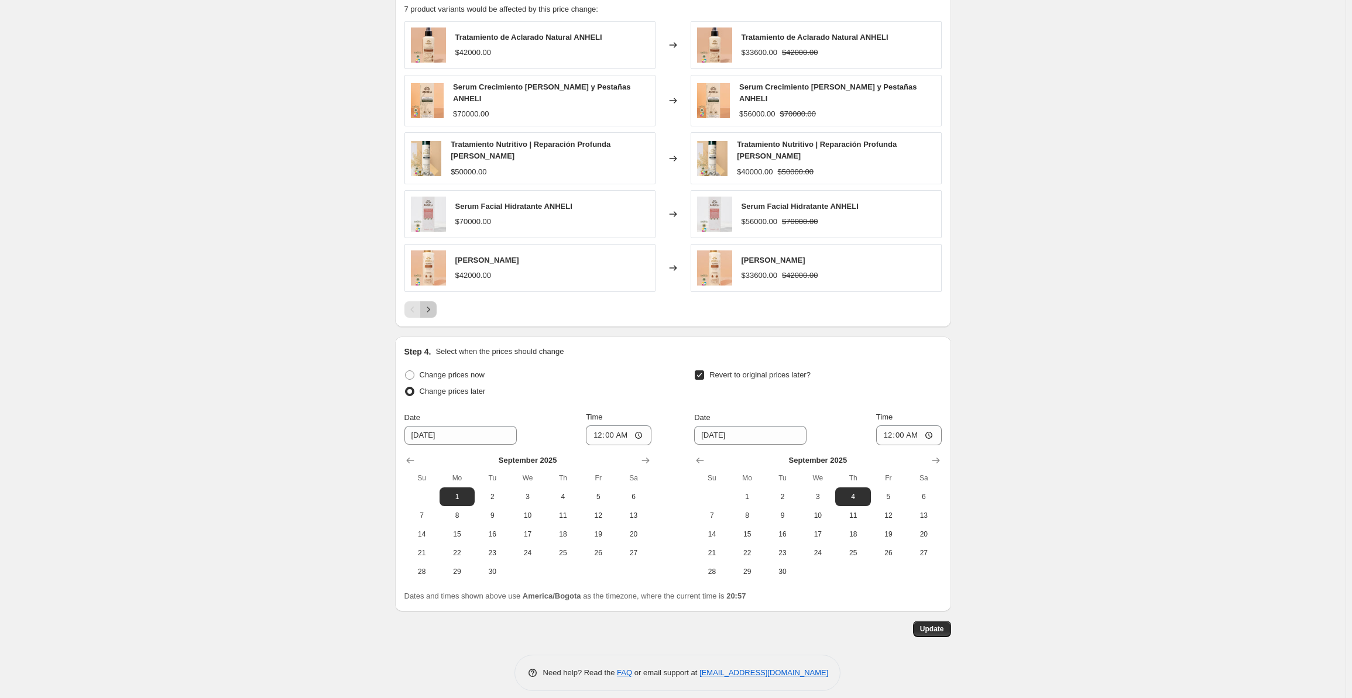
click at [428, 304] on icon "Next" at bounding box center [429, 310] width 12 height 12
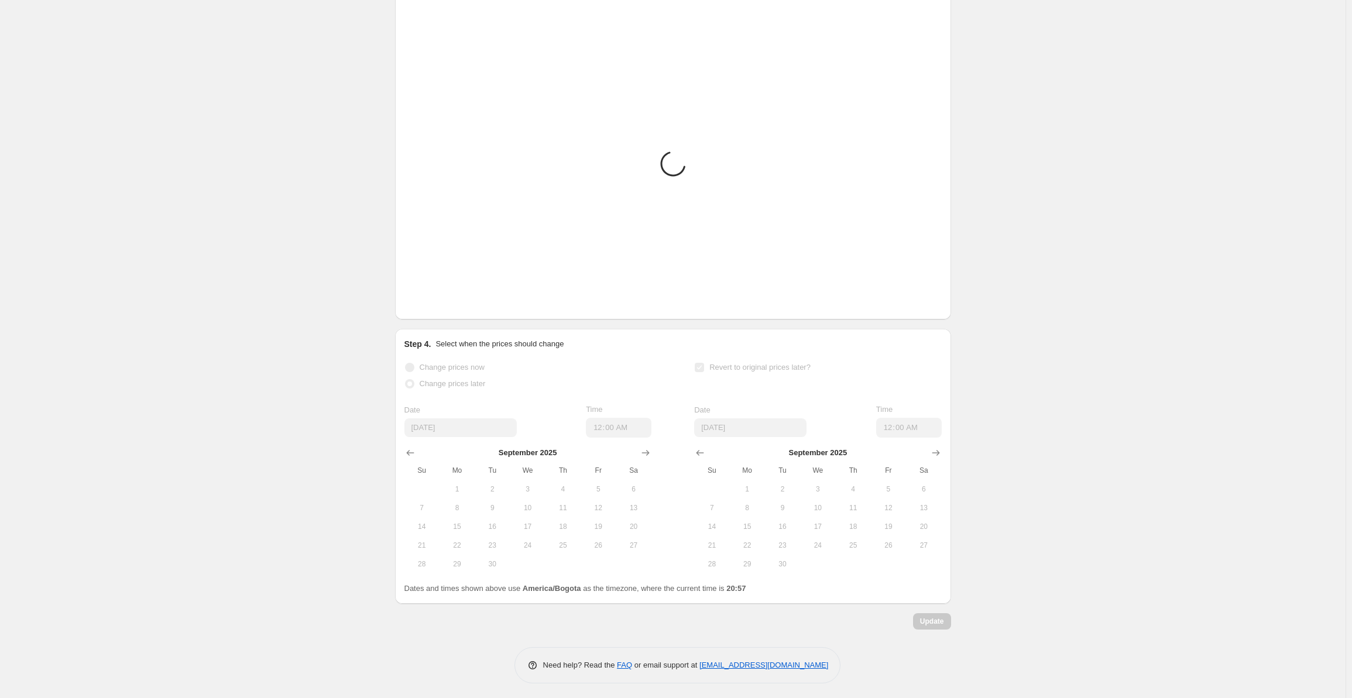
scroll to position [580, 0]
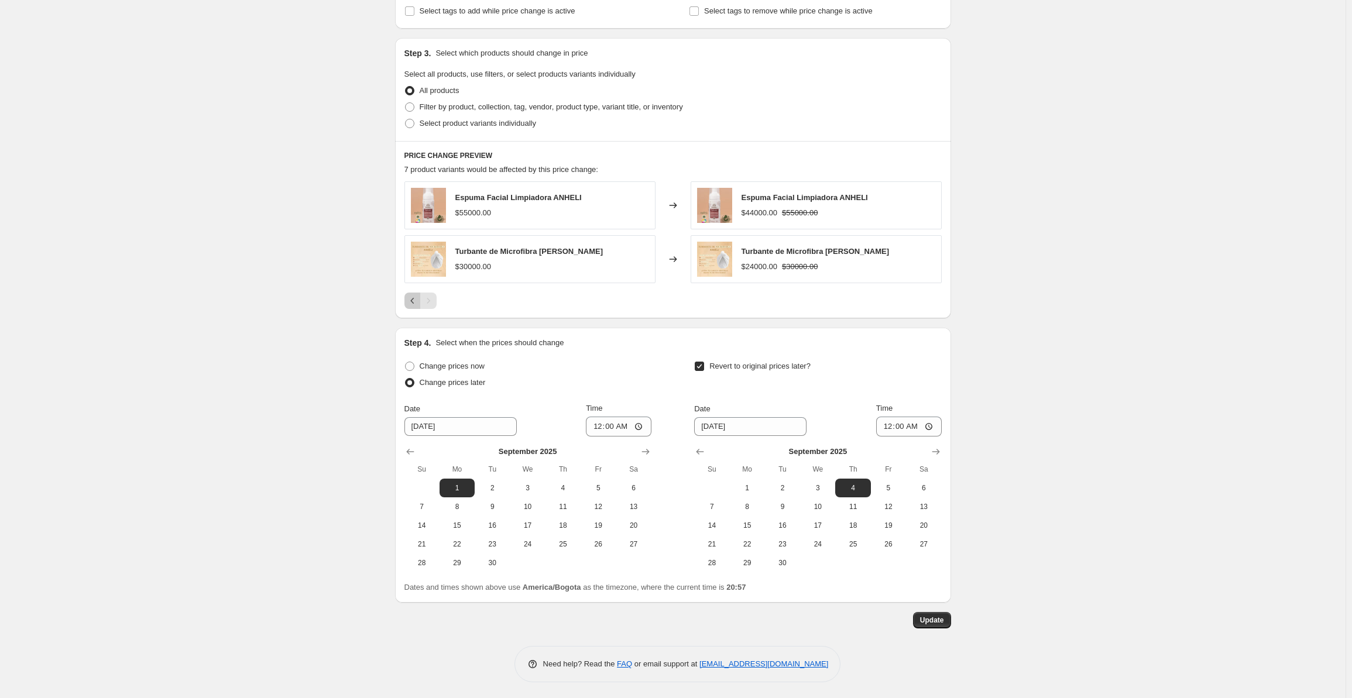
click at [415, 302] on icon "Previous" at bounding box center [413, 301] width 12 height 12
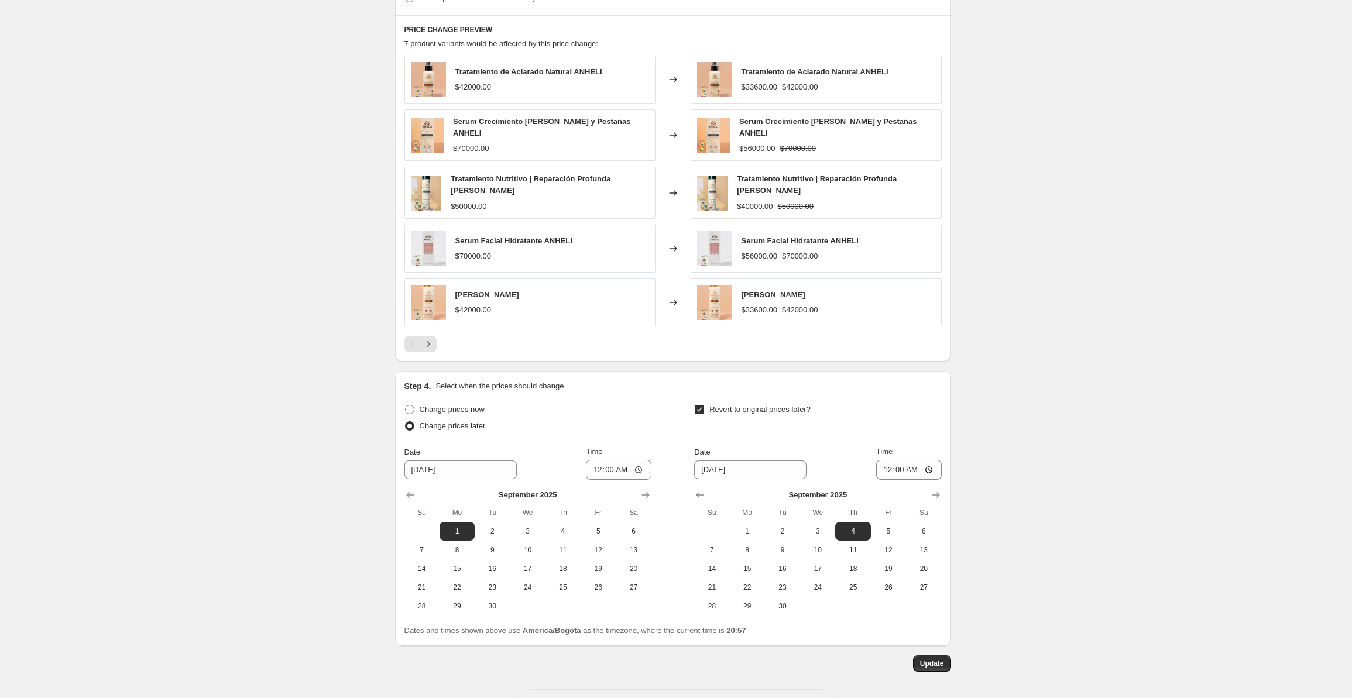
scroll to position [740, 0]
